Goal: Task Accomplishment & Management: Complete application form

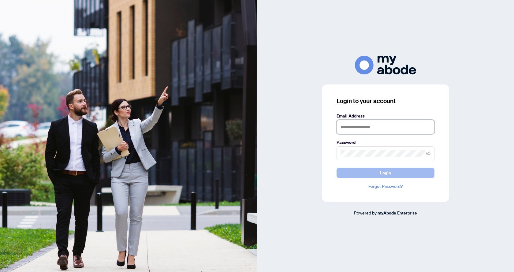
type input "**********"
click at [386, 172] on span "Login" at bounding box center [385, 173] width 11 height 10
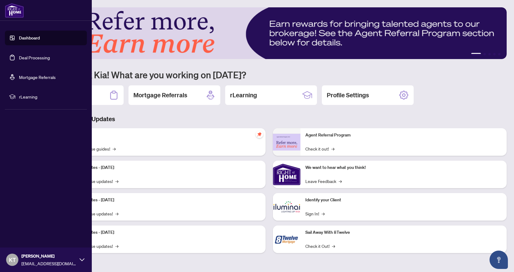
click at [26, 60] on link "Deal Processing" at bounding box center [34, 58] width 31 height 6
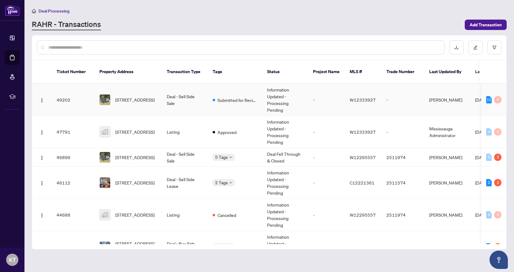
click at [192, 95] on td "Deal - Sell Side Sale" at bounding box center [185, 100] width 46 height 32
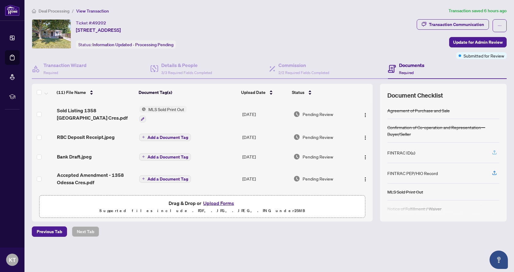
click at [493, 150] on icon "button" at bounding box center [495, 153] width 6 height 6
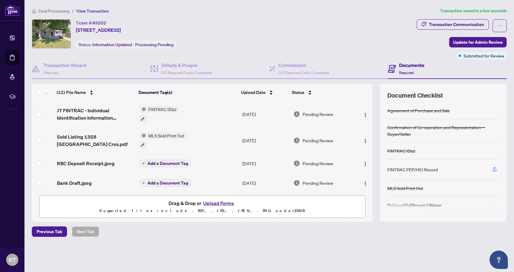
click at [218, 205] on button "Upload Forms" at bounding box center [218, 203] width 35 height 8
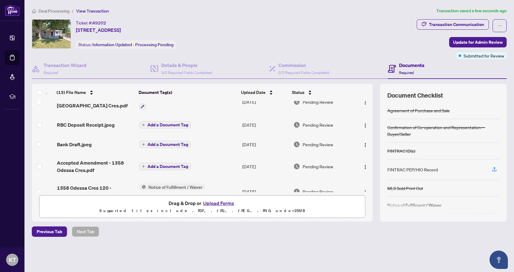
scroll to position [92, 0]
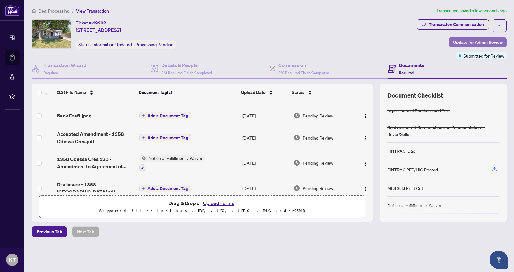
click at [462, 43] on span "Update for Admin Review" at bounding box center [478, 42] width 50 height 10
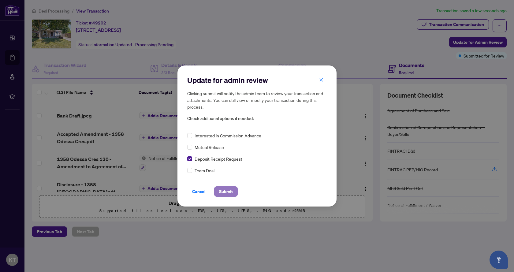
click at [225, 191] on span "Submit" at bounding box center [226, 192] width 14 height 10
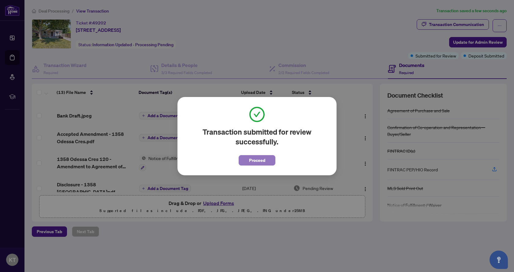
click at [253, 160] on span "Proceed" at bounding box center [257, 160] width 16 height 10
